Goal: Task Accomplishment & Management: Manage account settings

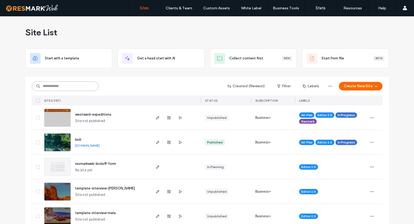
click at [49, 86] on input at bounding box center [65, 86] width 67 height 10
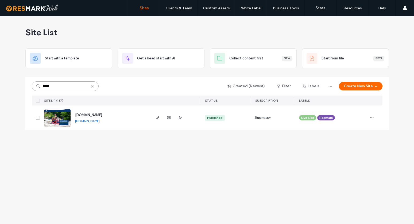
type input "*****"
click at [98, 115] on span "www.whitewatervoyages.com" at bounding box center [88, 115] width 27 height 4
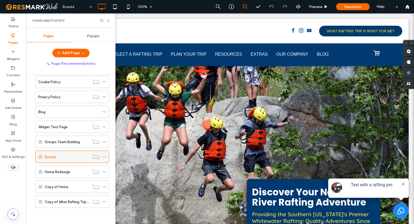
click at [105, 157] on use at bounding box center [104, 156] width 3 height 1
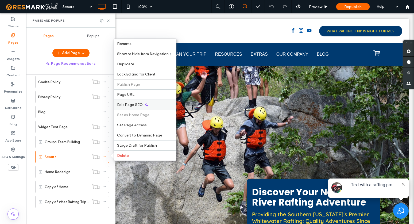
click at [129, 104] on span "Edit Page SEO" at bounding box center [130, 104] width 26 height 5
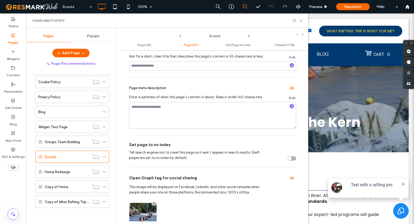
scroll to position [145, 0]
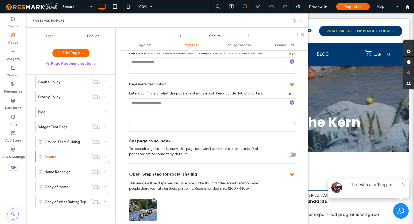
drag, startPoint x: 300, startPoint y: 20, endPoint x: 276, endPoint y: 2, distance: 30.1
click at [300, 20] on icon at bounding box center [301, 21] width 4 height 4
